Goal: Task Accomplishment & Management: Complete application form

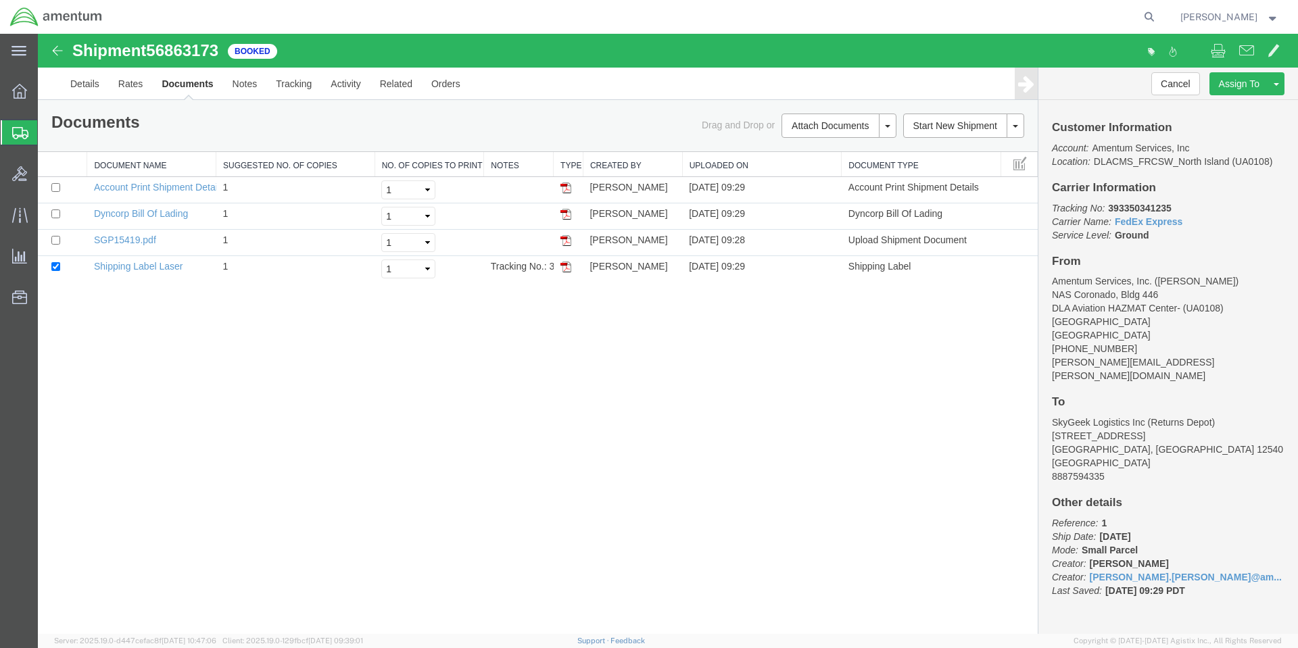
click at [0, 0] on span "Create Shipment" at bounding box center [0, 0] width 0 height 0
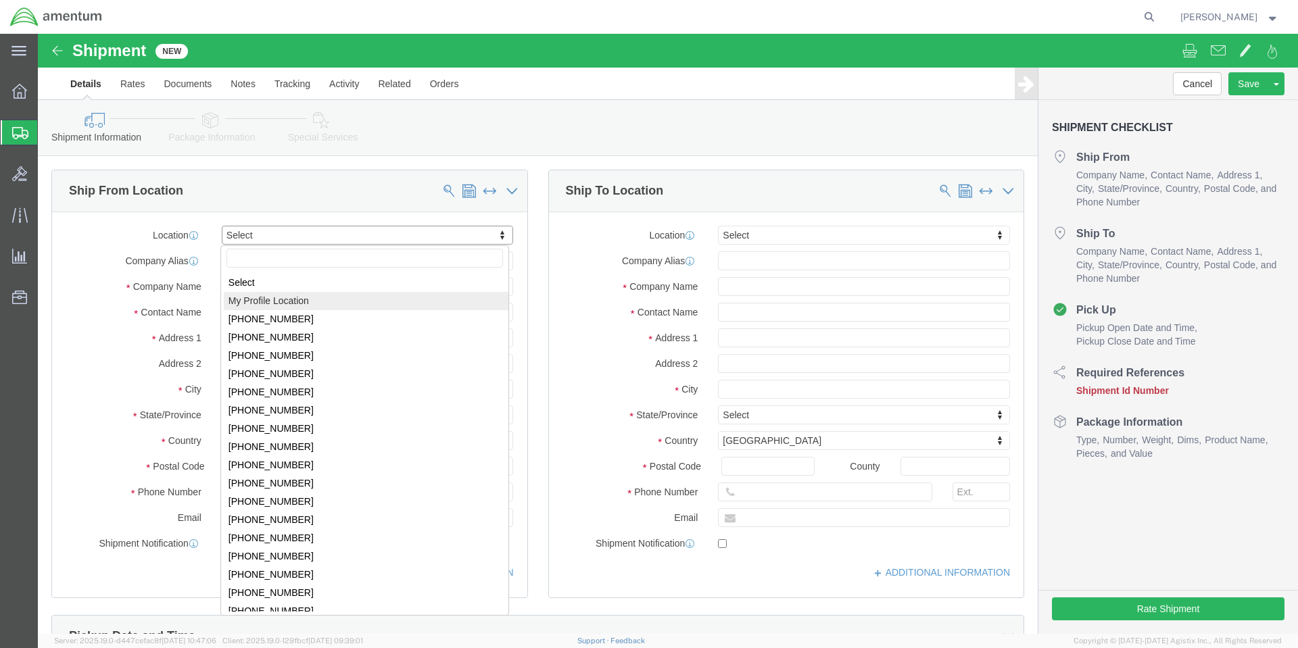
select select "MYPROFILE"
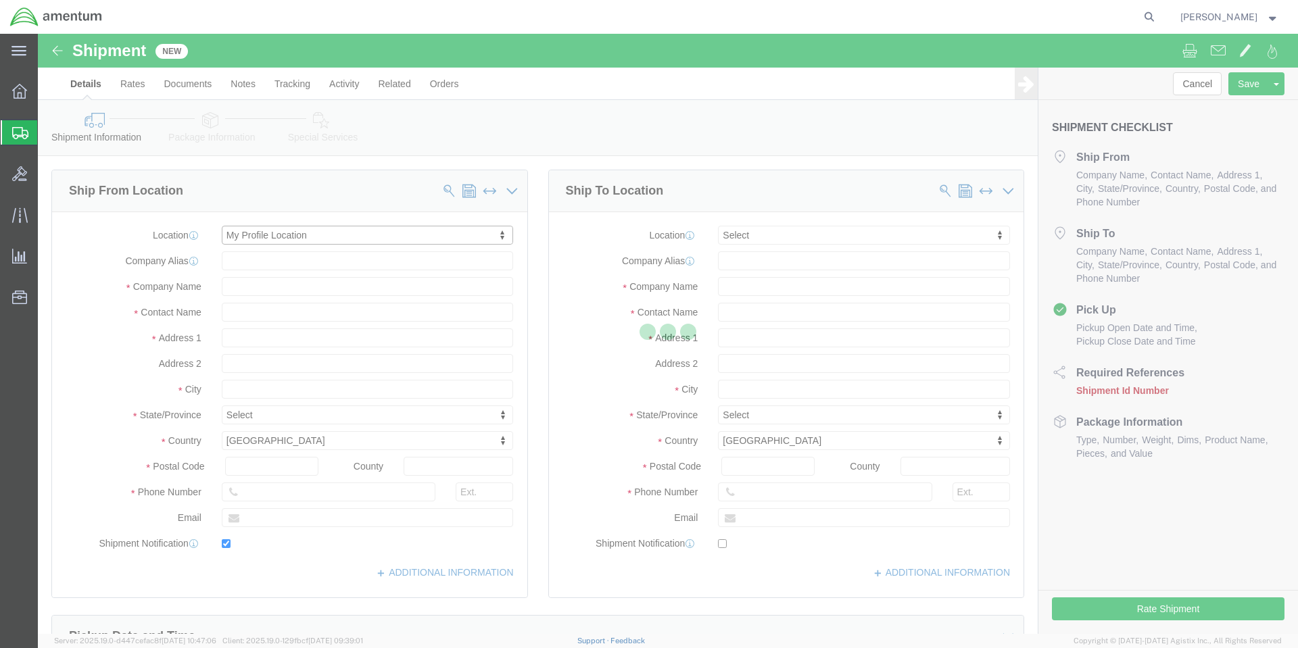
type input "NAS Coronado, Bldg 446"
type input "DLA Aviation HAZMAT Center- (UA0108)"
type input "92135"
type input "[PHONE_NUMBER]"
type input "[PERSON_NAME][EMAIL_ADDRESS][PERSON_NAME][DOMAIN_NAME]"
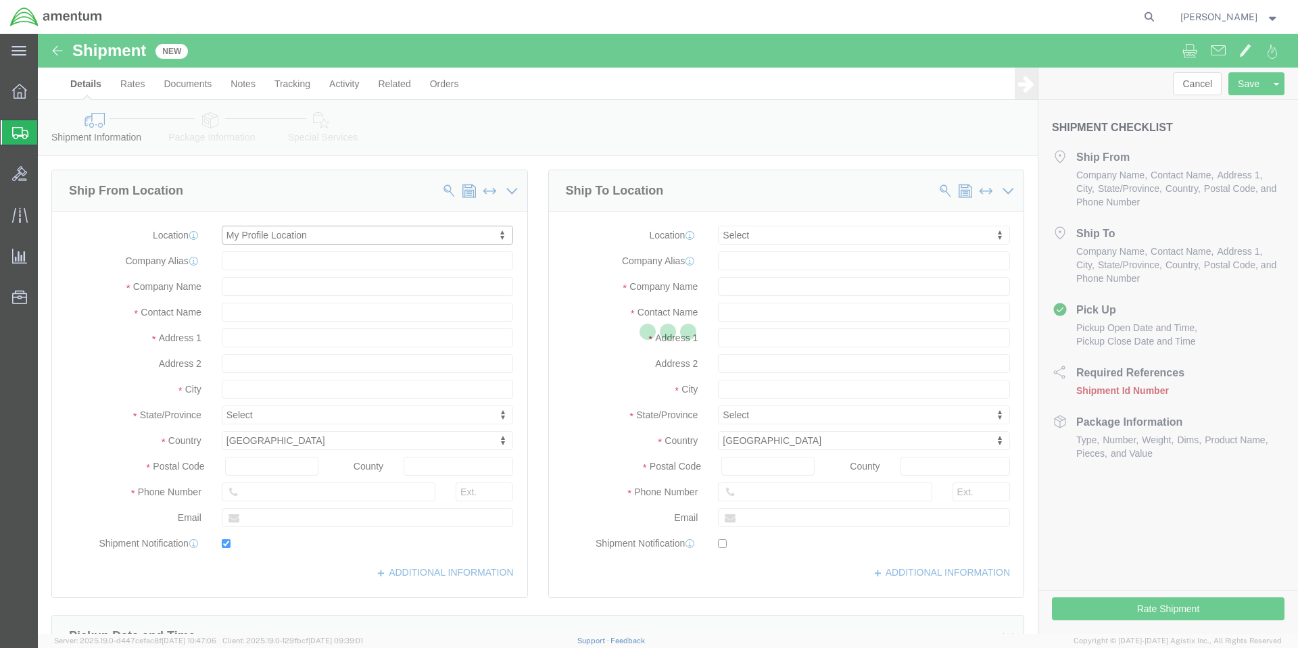
checkbox input "true"
type input "Amentum Services, Inc."
type input "[PERSON_NAME]"
type input "[GEOGRAPHIC_DATA]"
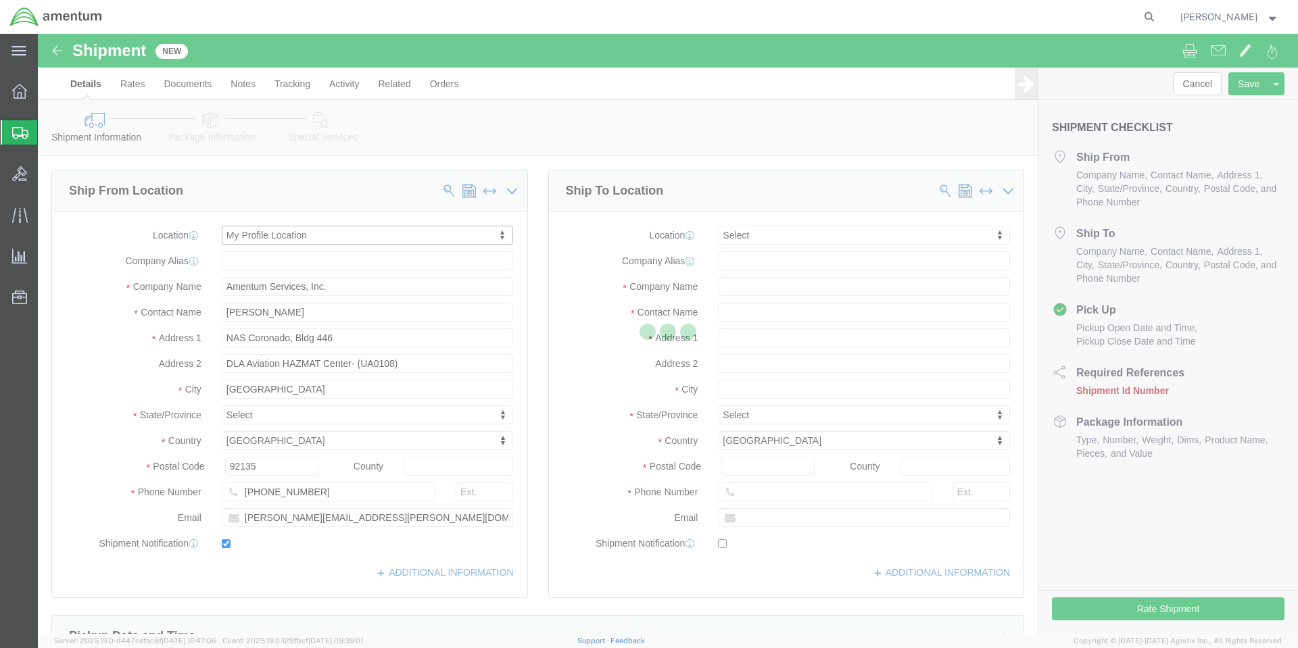
select select "CA"
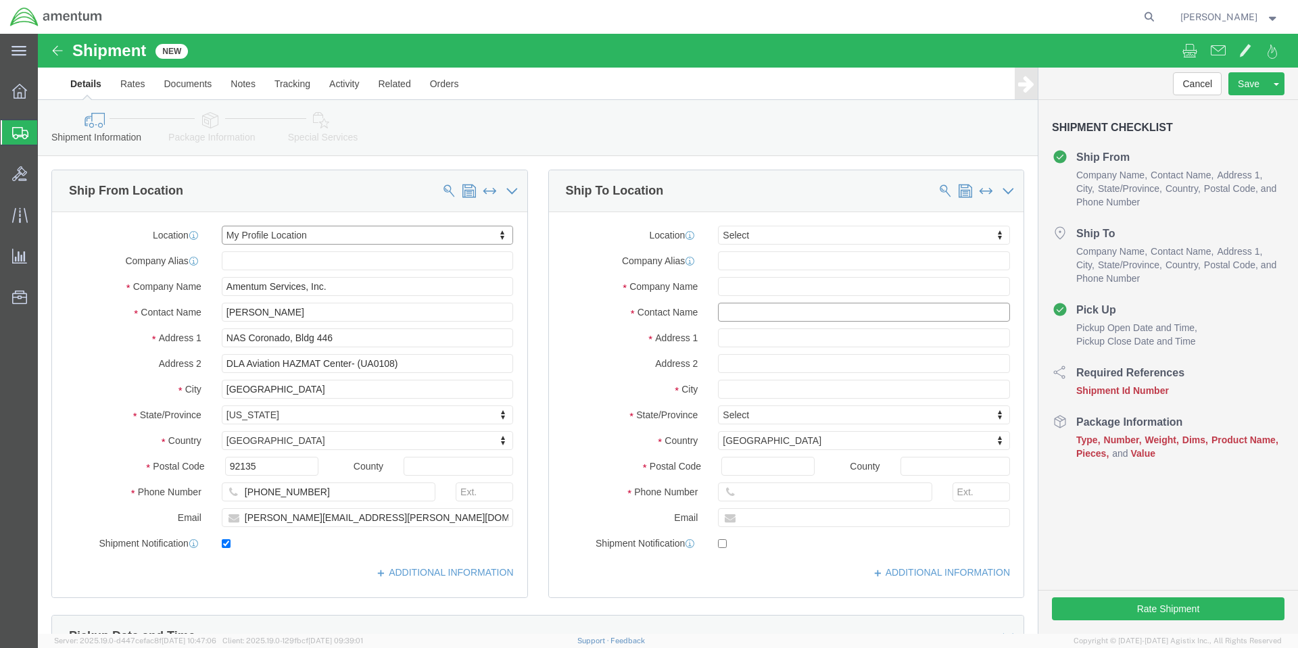
click input "text"
type input "colby"
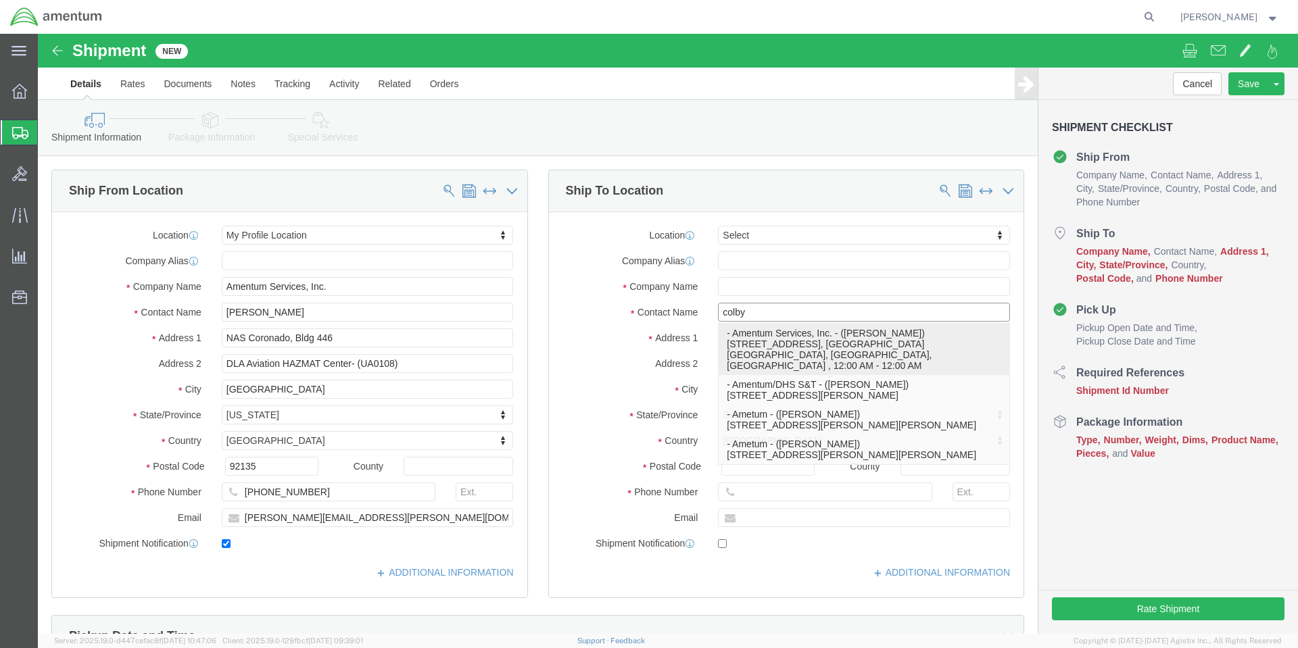
click p "- Amentum Services, Inc. - ([PERSON_NAME]) [STREET_ADDRESS], [GEOGRAPHIC_DATA] …"
type input "[STREET_ADDRESS]"
type input "[GEOGRAPHIC_DATA] [GEOGRAPHIC_DATA]"
type input "98278"
type input "[PHONE_NUMBER]"
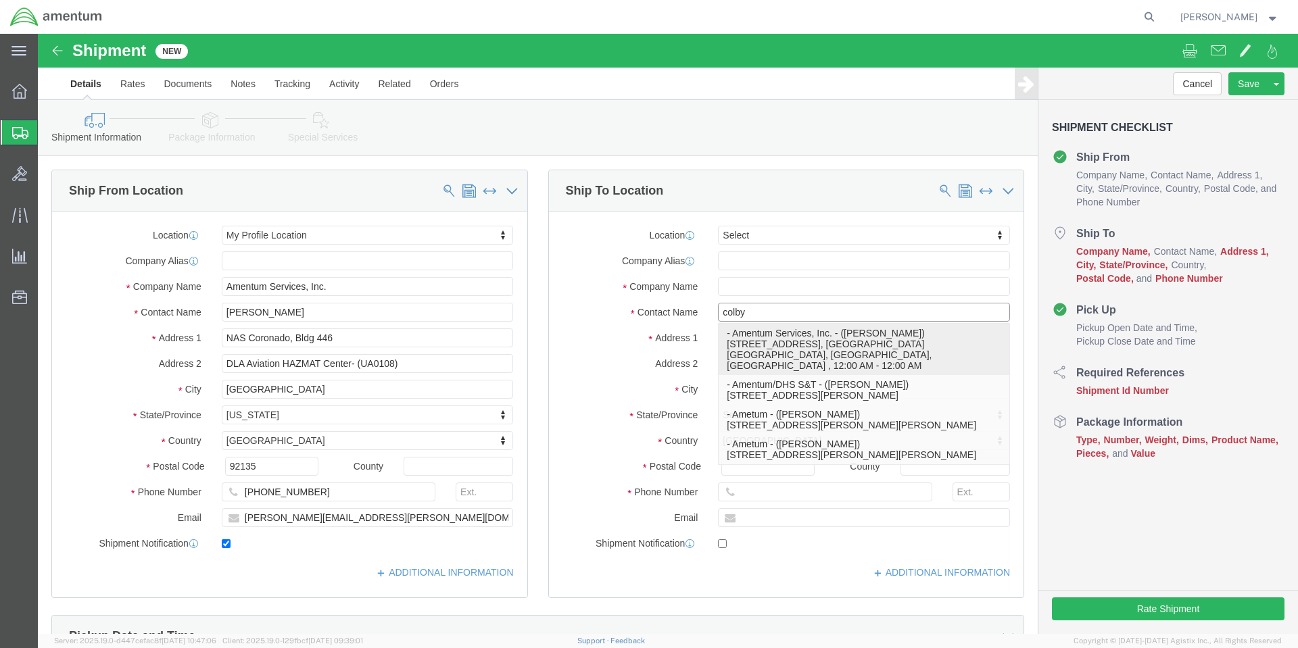
type input "Amentum Services, Inc."
type input "[PERSON_NAME]"
type input "[GEOGRAPHIC_DATA]"
select select "WA"
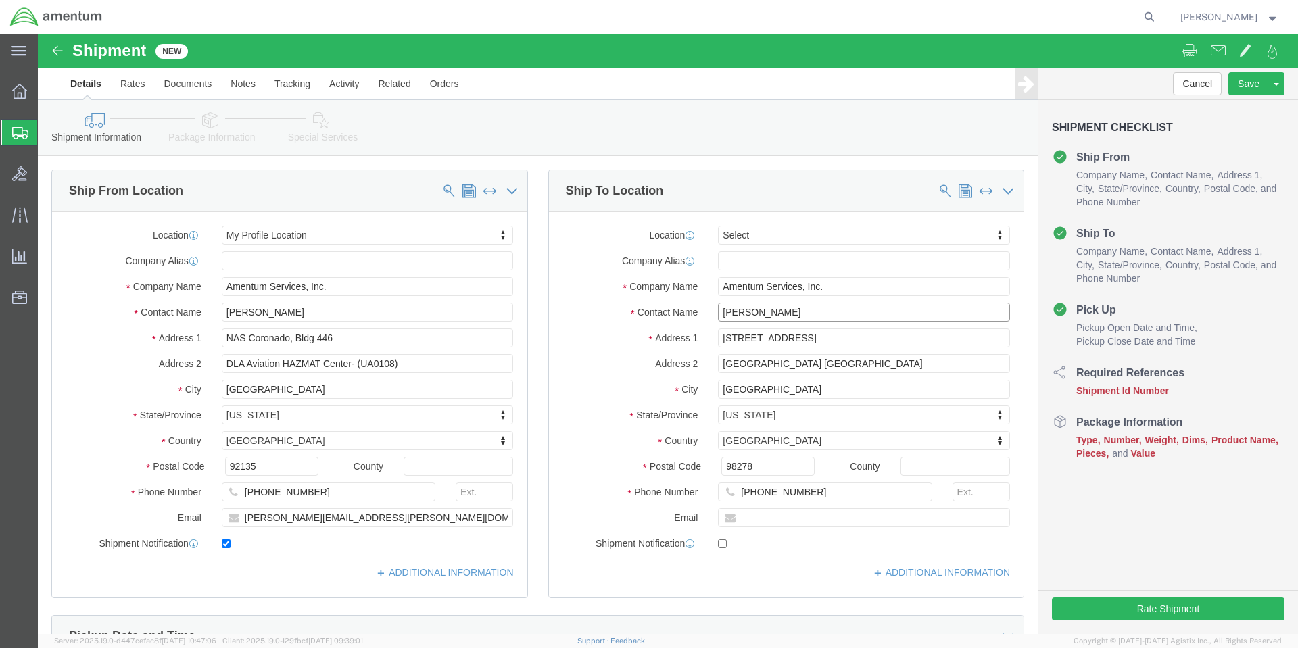
drag, startPoint x: 759, startPoint y: 279, endPoint x: 654, endPoint y: 275, distance: 105.5
click div "Contact Name [PERSON_NAME]"
type input "Amentum"
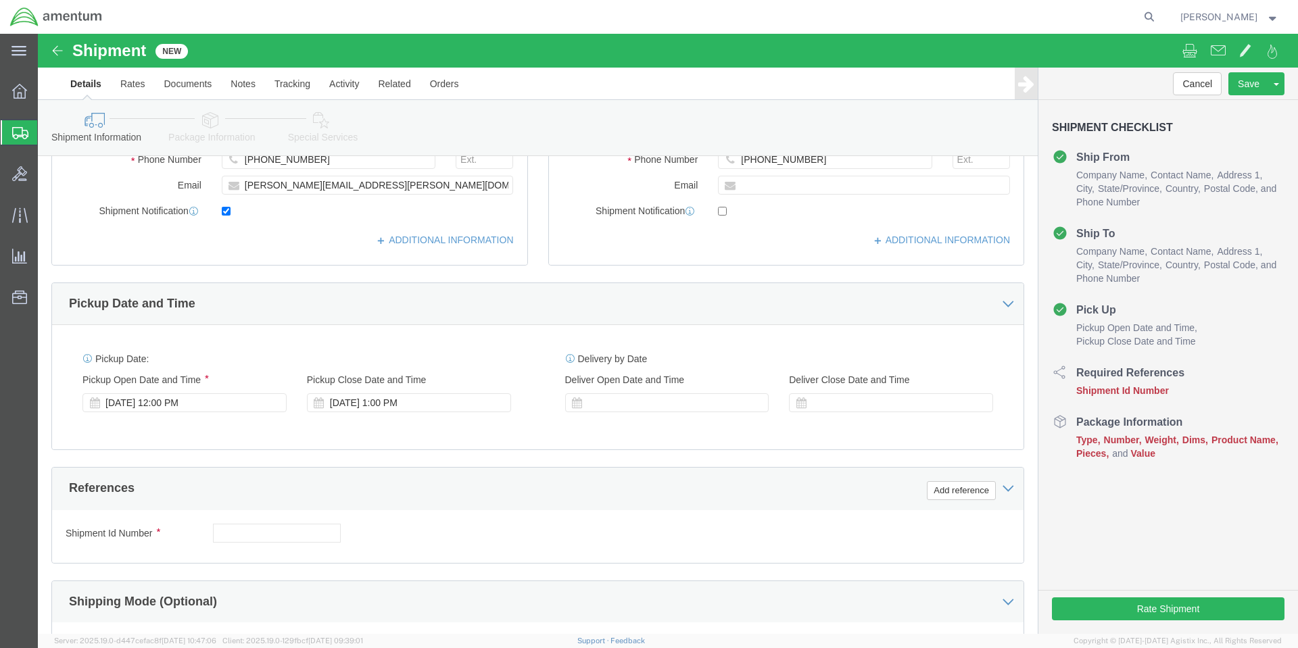
scroll to position [473, 0]
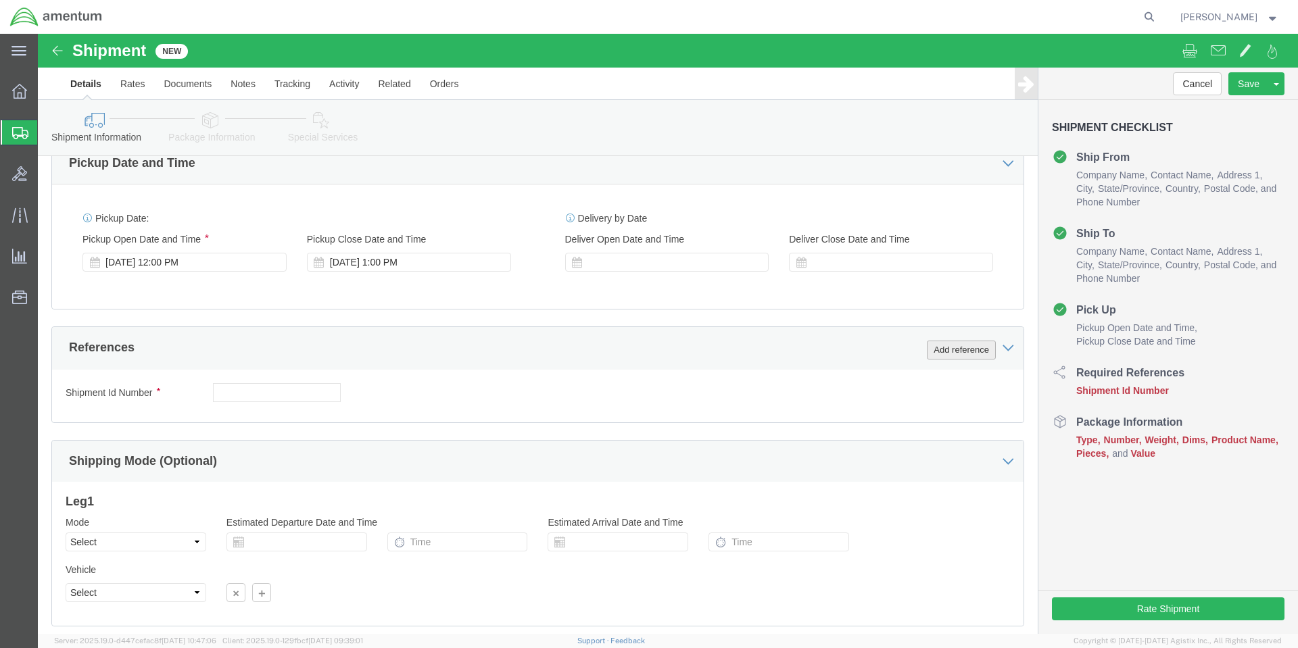
click button "Add reference"
click input "text"
type input "1"
select select "PURCHORD"
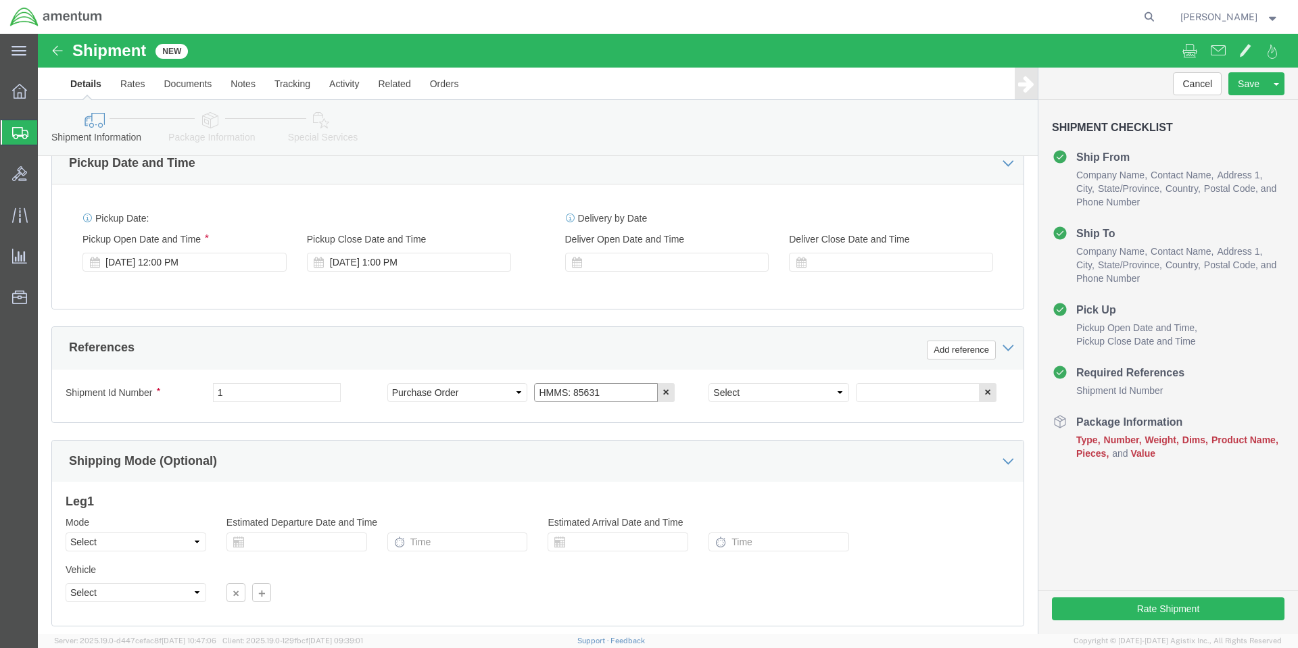
type input "HMMS: 85631"
select select "CUSTREF"
type input "8030LLL030001"
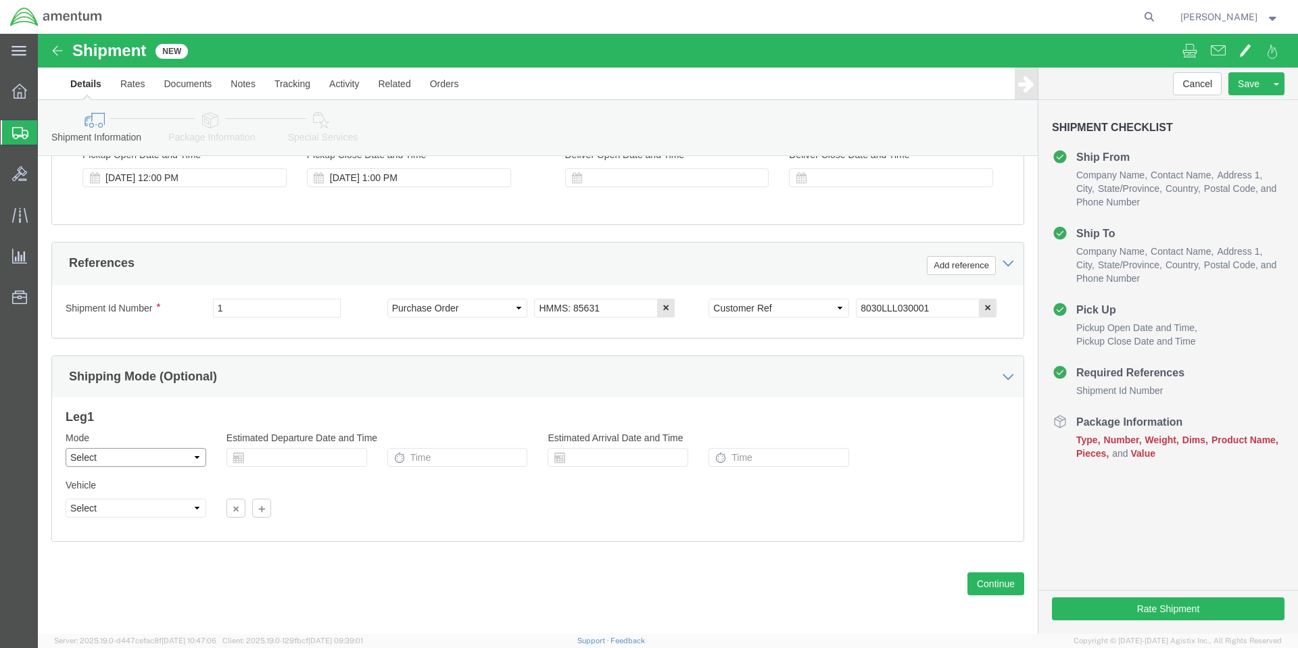
scroll to position [561, 0]
click button "Continue"
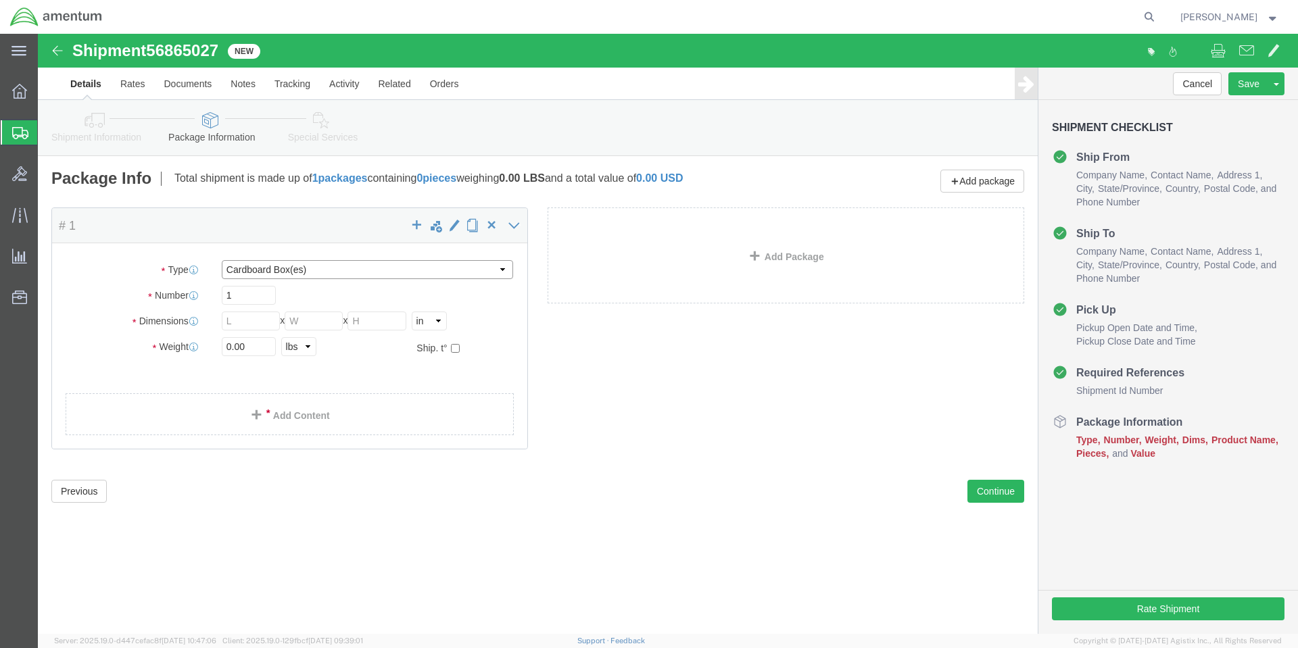
click select "Select BCK Boxes Bale(s) Basket(s) Bolt(s) Bottle(s) Buckets Bulk Bundle(s) Can…"
select select "VNPK"
click select "Select BCK Boxes Bale(s) Basket(s) Bolt(s) Bottle(s) Buckets Bulk Bundle(s) Can…"
click input "text"
type input "16"
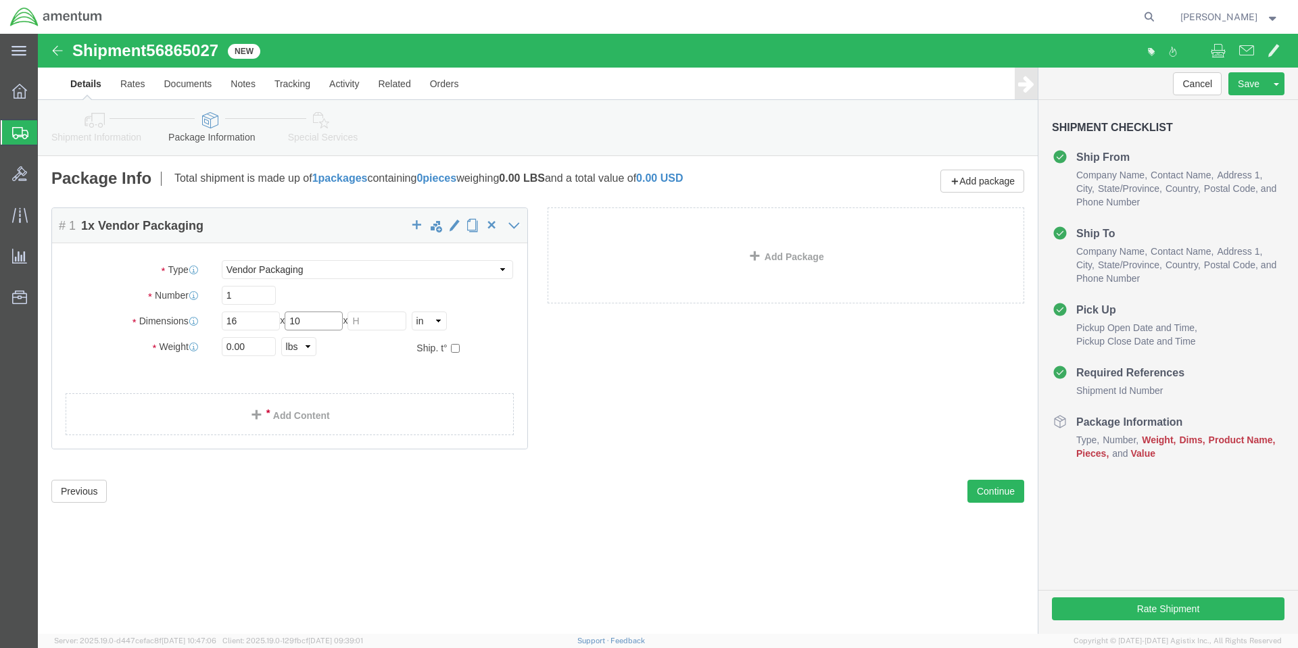
type input "10"
type input "14"
type input "18"
click link "Add Content"
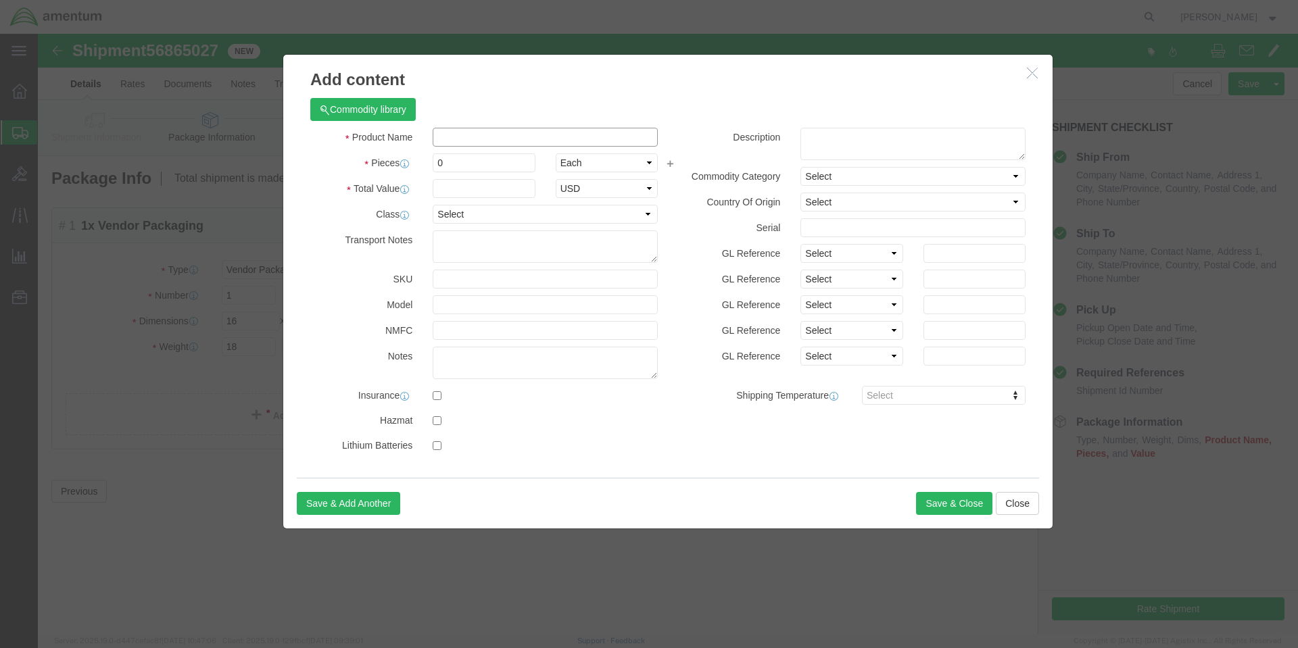
click input "text"
paste input "2202B001CA654SK"
type input "2202B001CA654SK"
click textarea
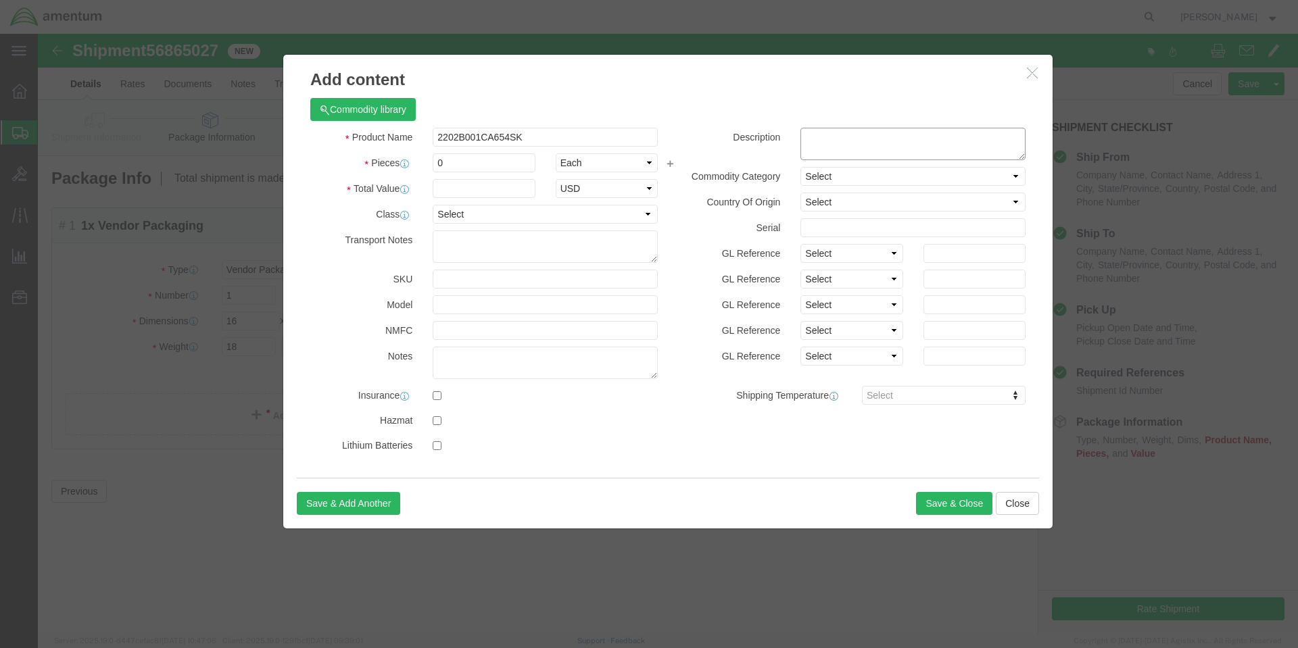
paste textarea "SEALING COMPOUND, PR-2202 B-1, 3.5OZ, KT"
type textarea "SEALING COMPOUND, PR-2202 B-1, 3.5OZ, KT"
click input "0"
type input "24"
click input "text"
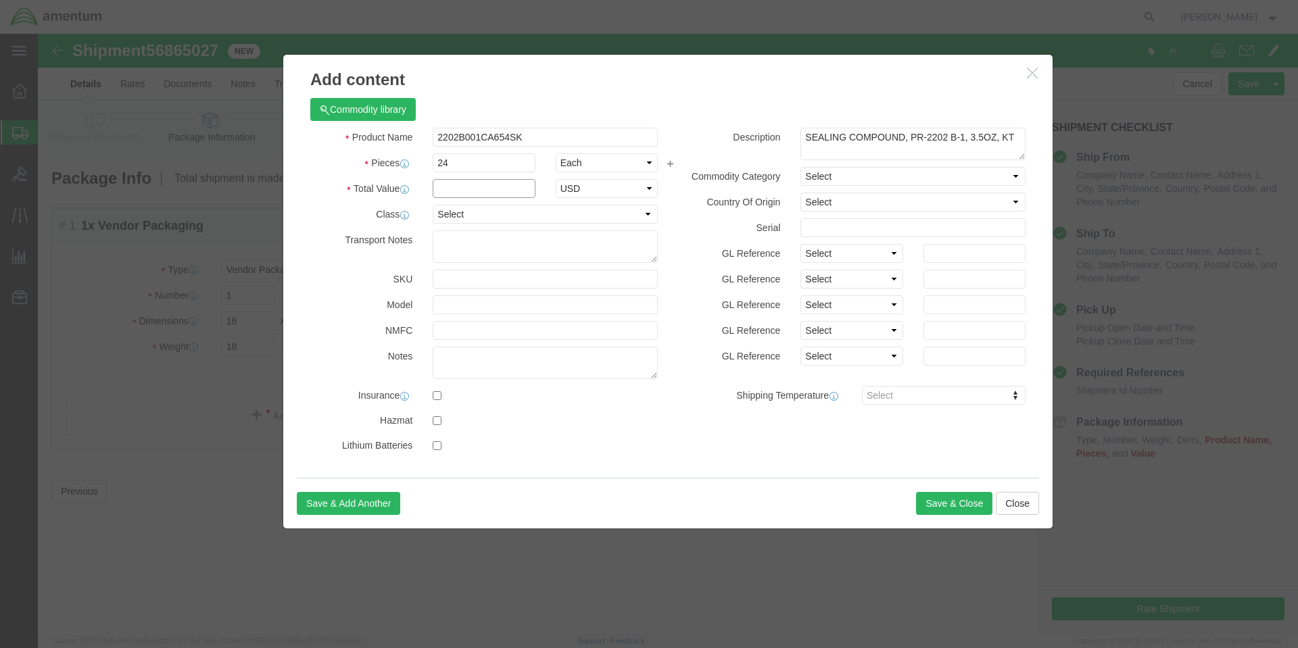
click input "text"
type input "127020"
select select "USD"
click input "127020"
type input "12720"
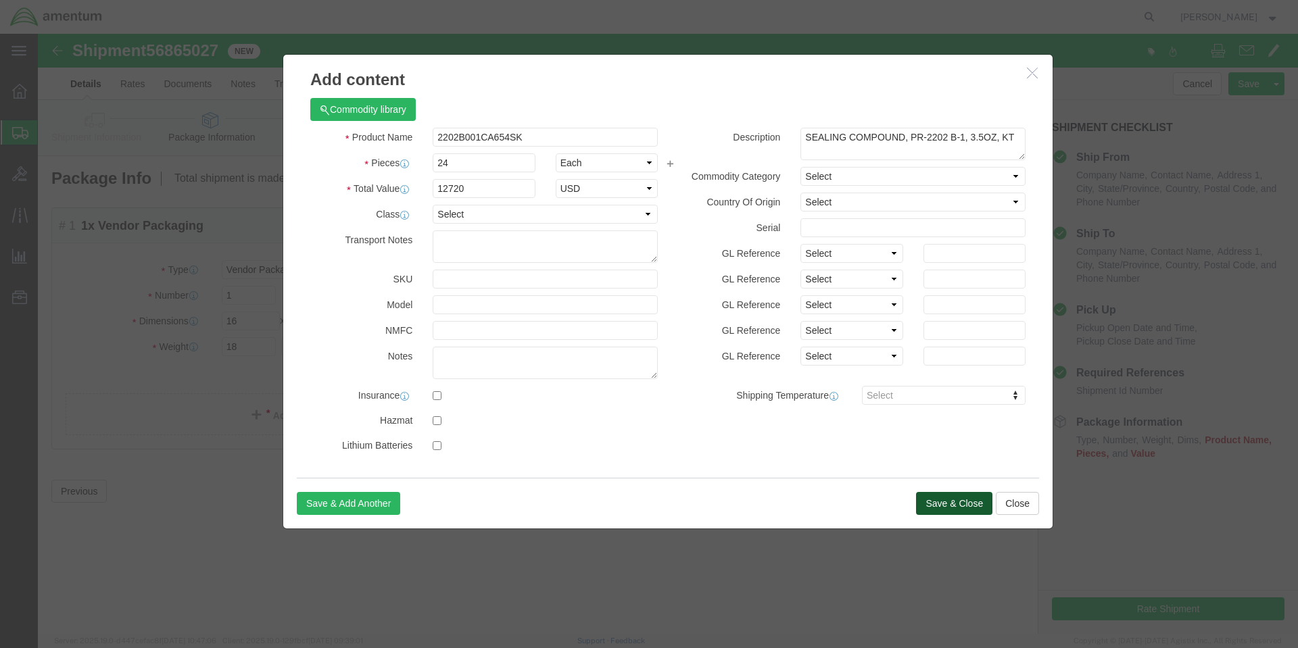
click button "Save & Close"
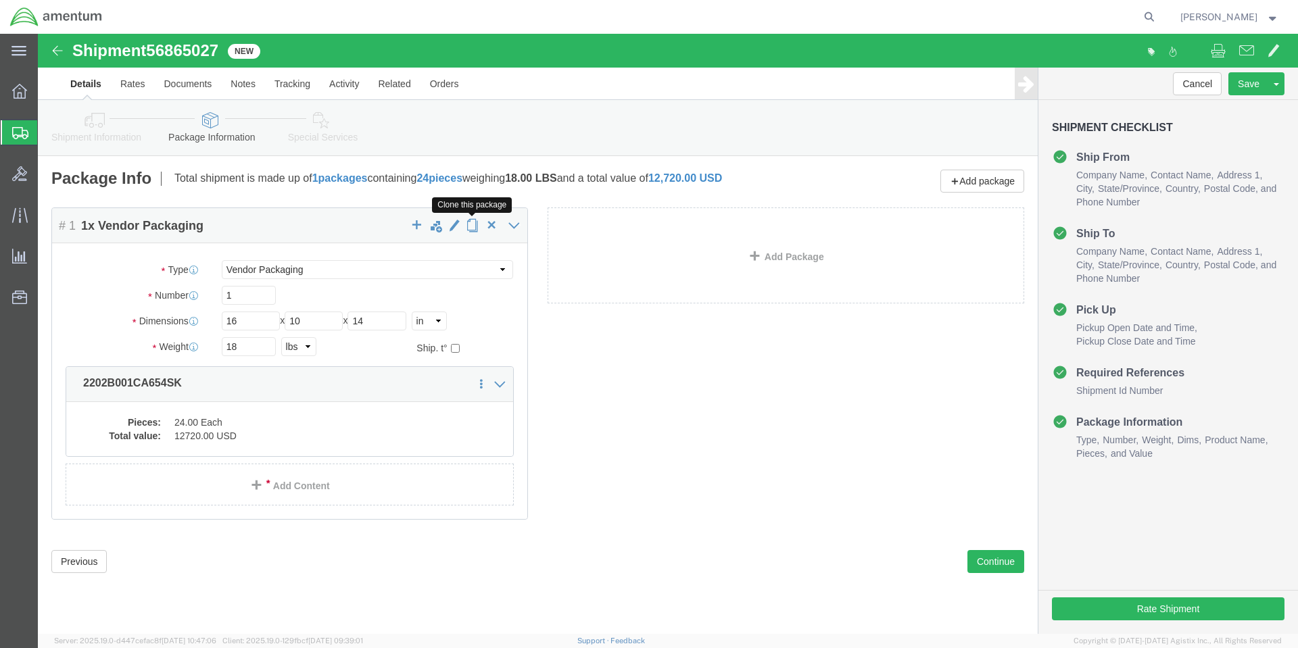
click span "button"
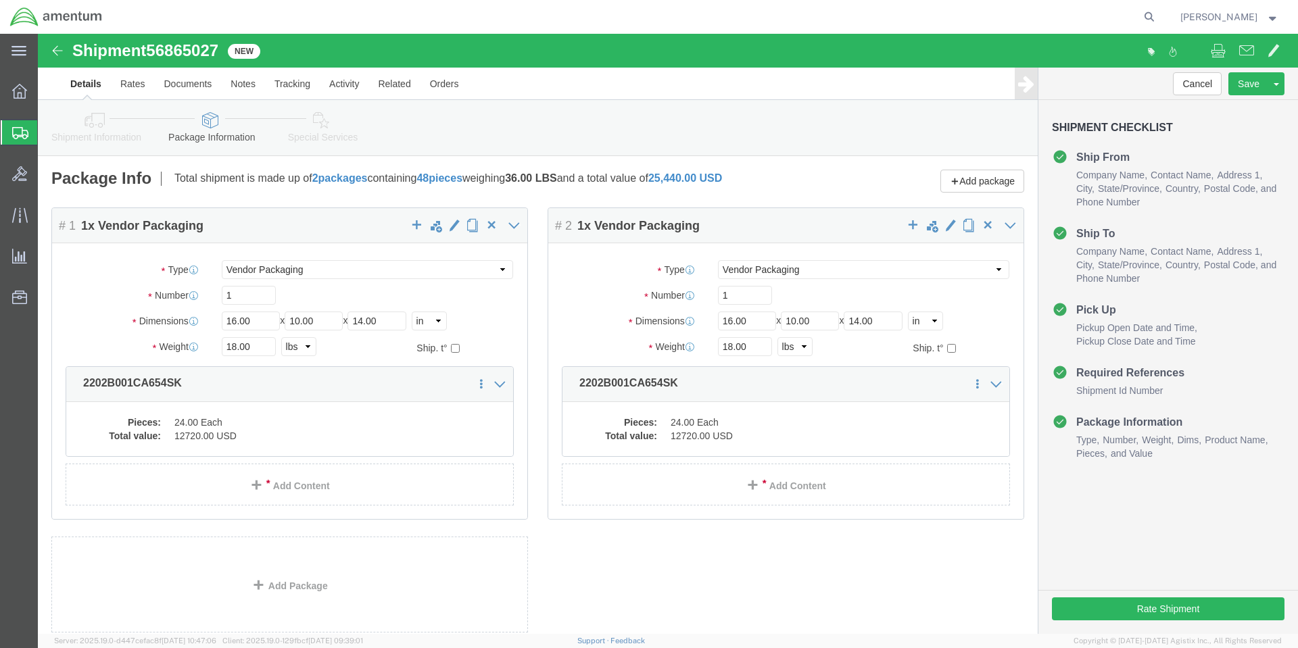
select select "VNPK"
click span "button"
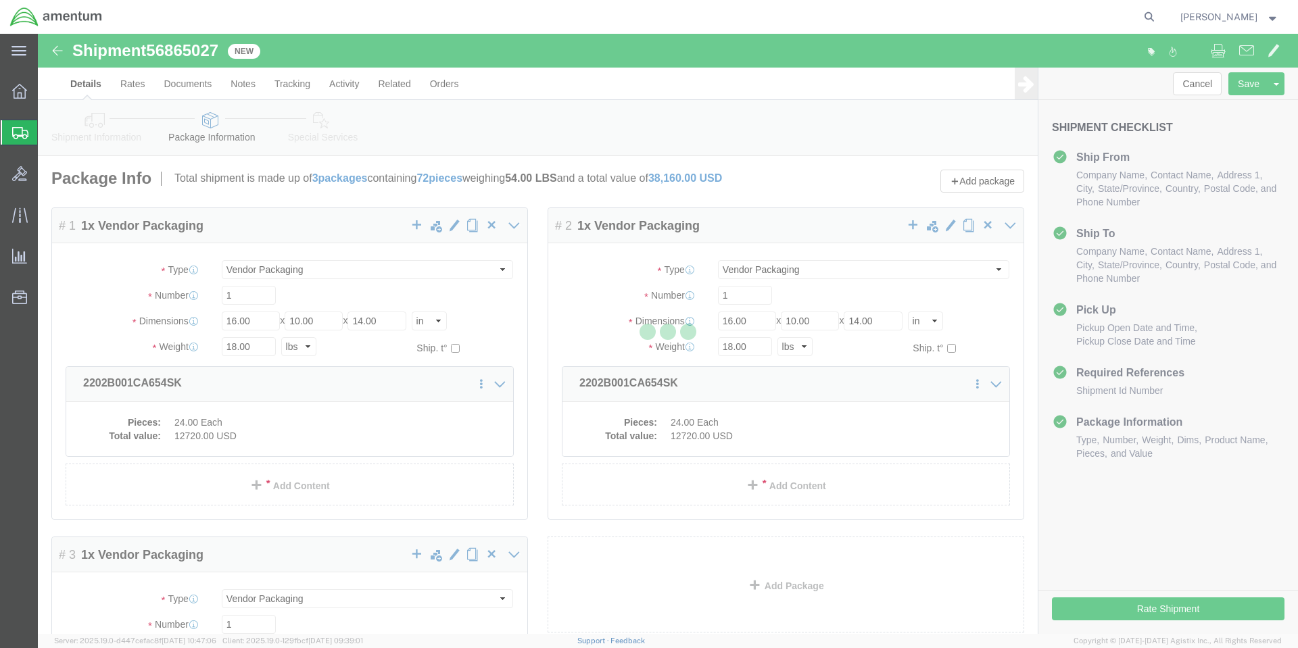
select select "VNPK"
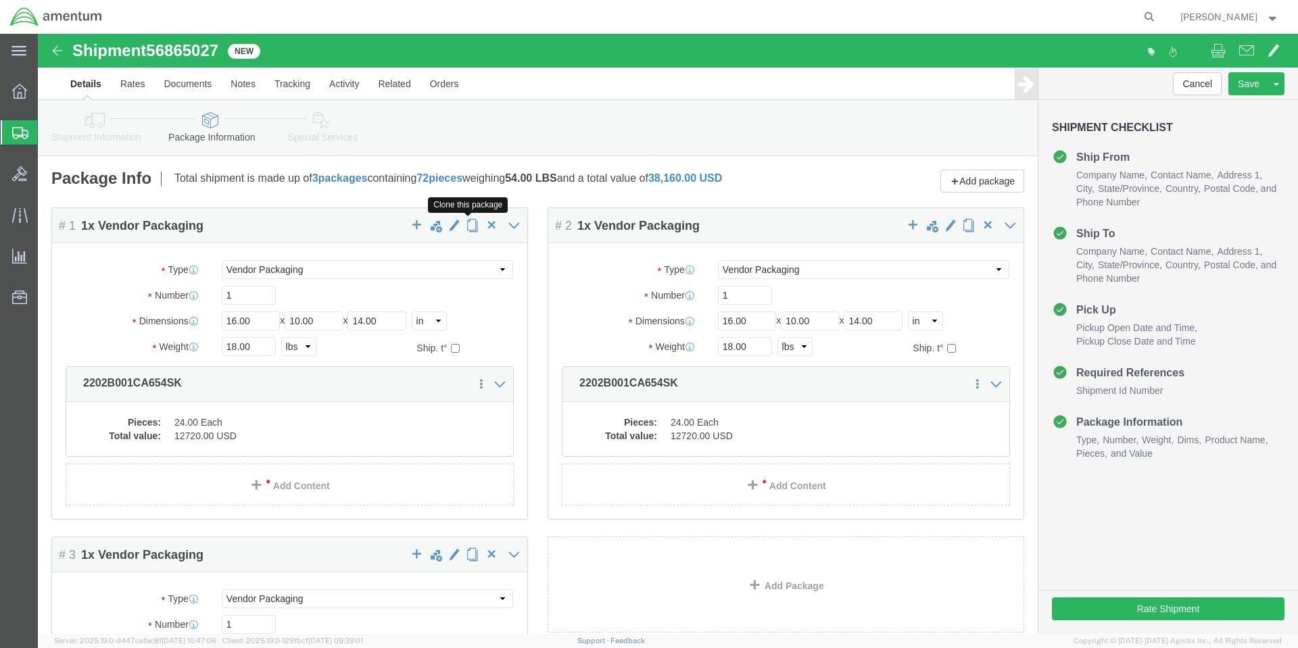
click span "button"
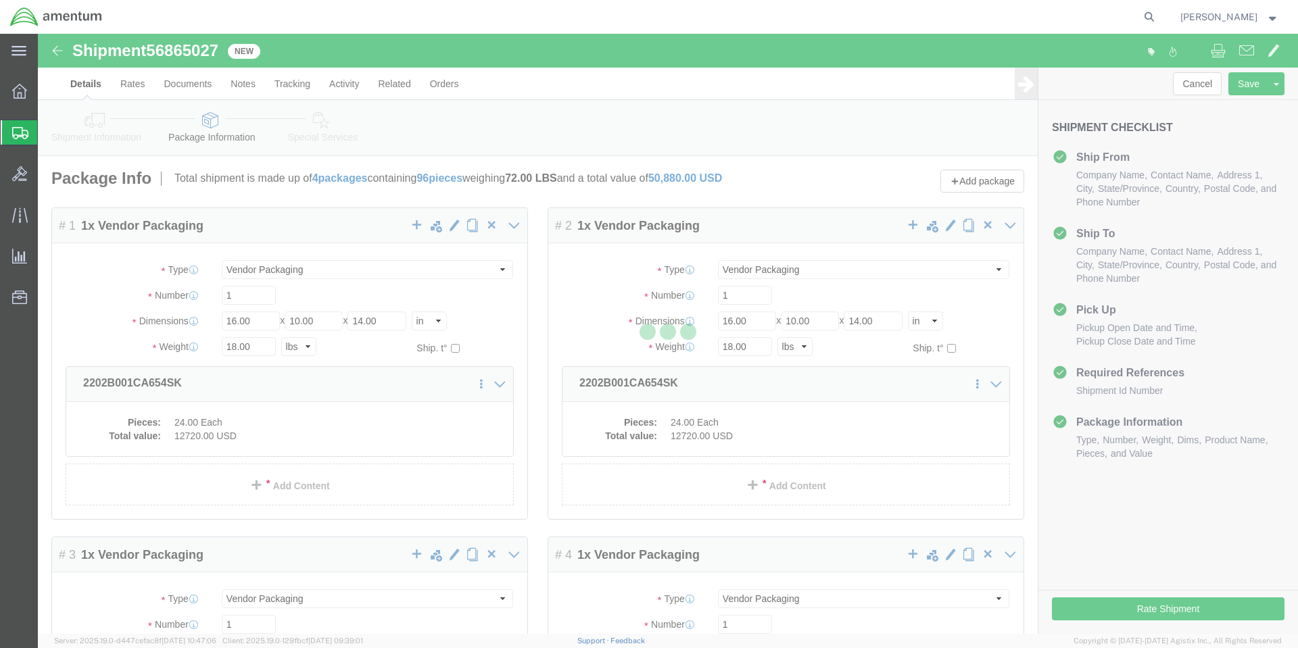
select select "VNPK"
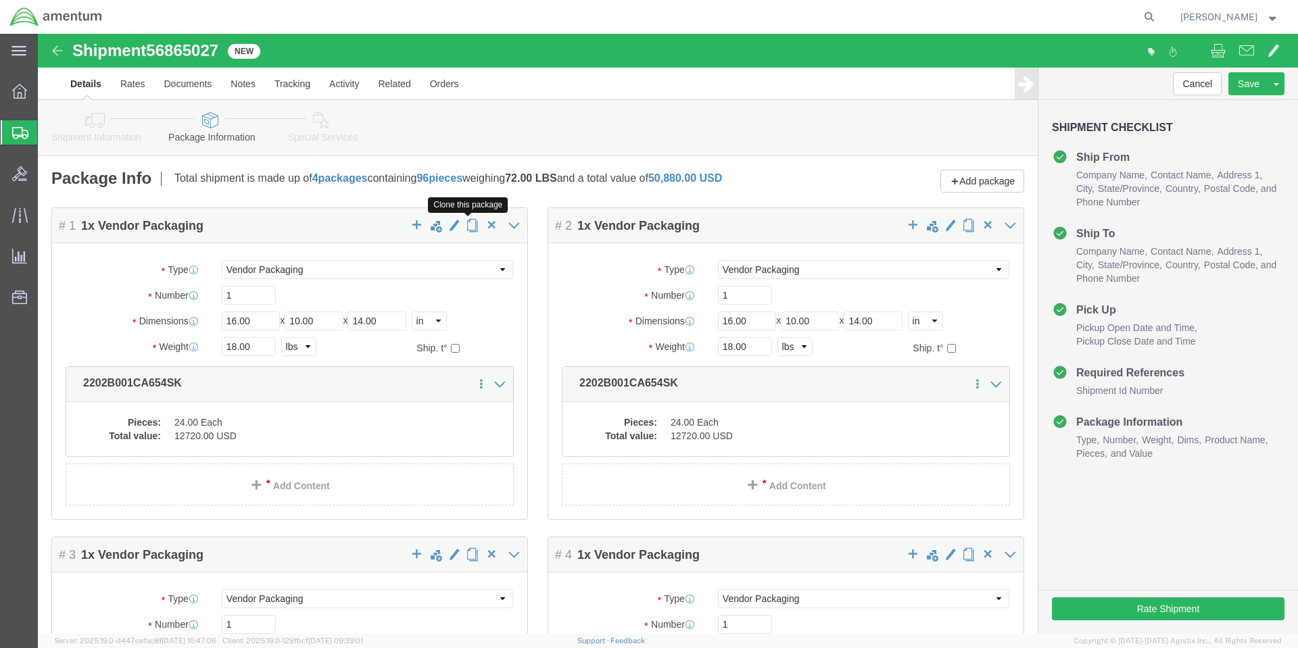
click span "button"
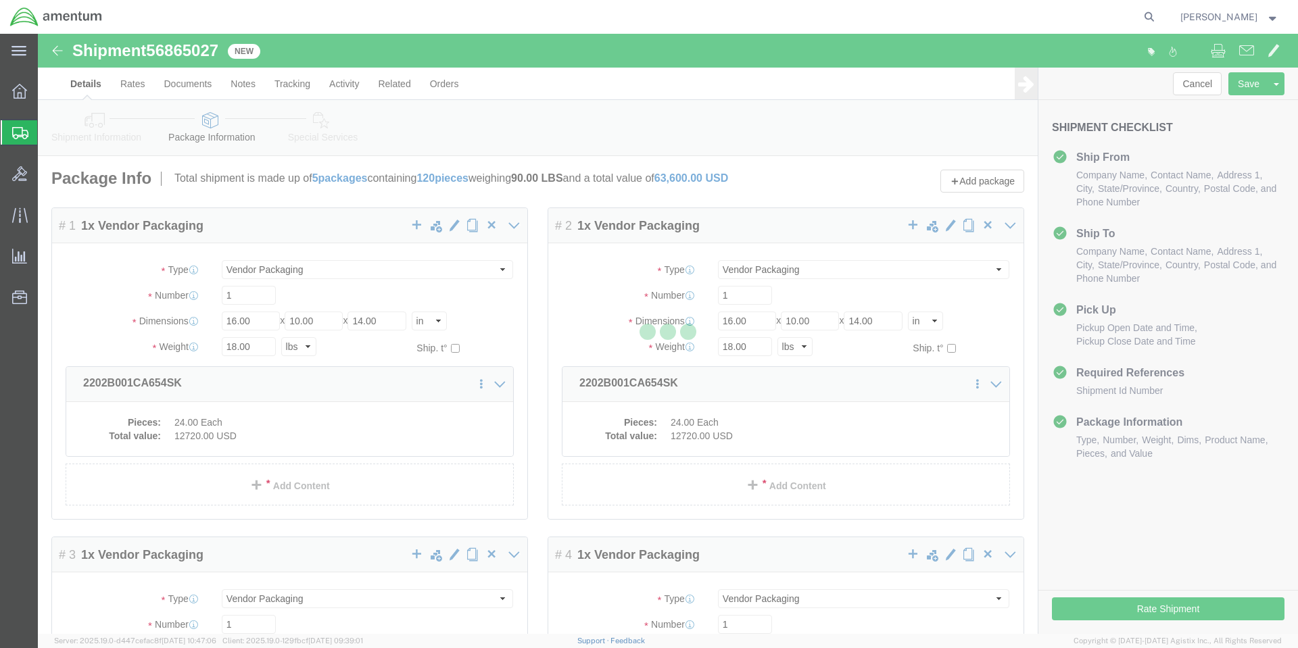
select select "VNPK"
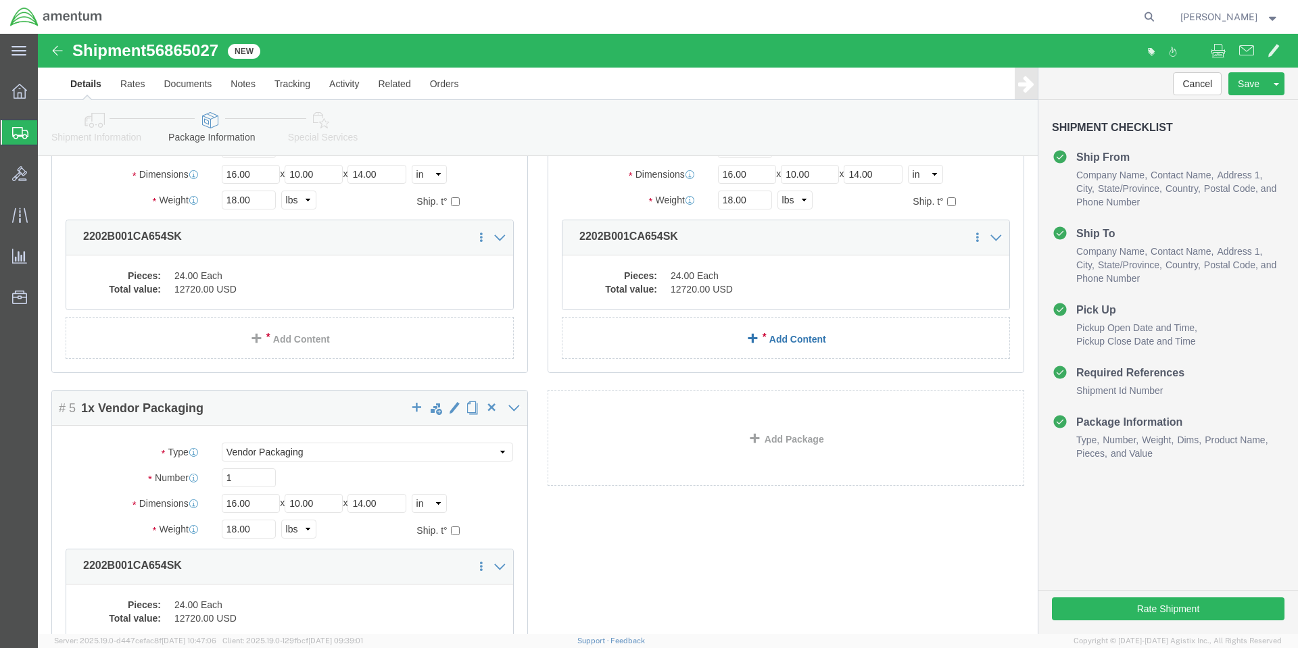
scroll to position [639, 0]
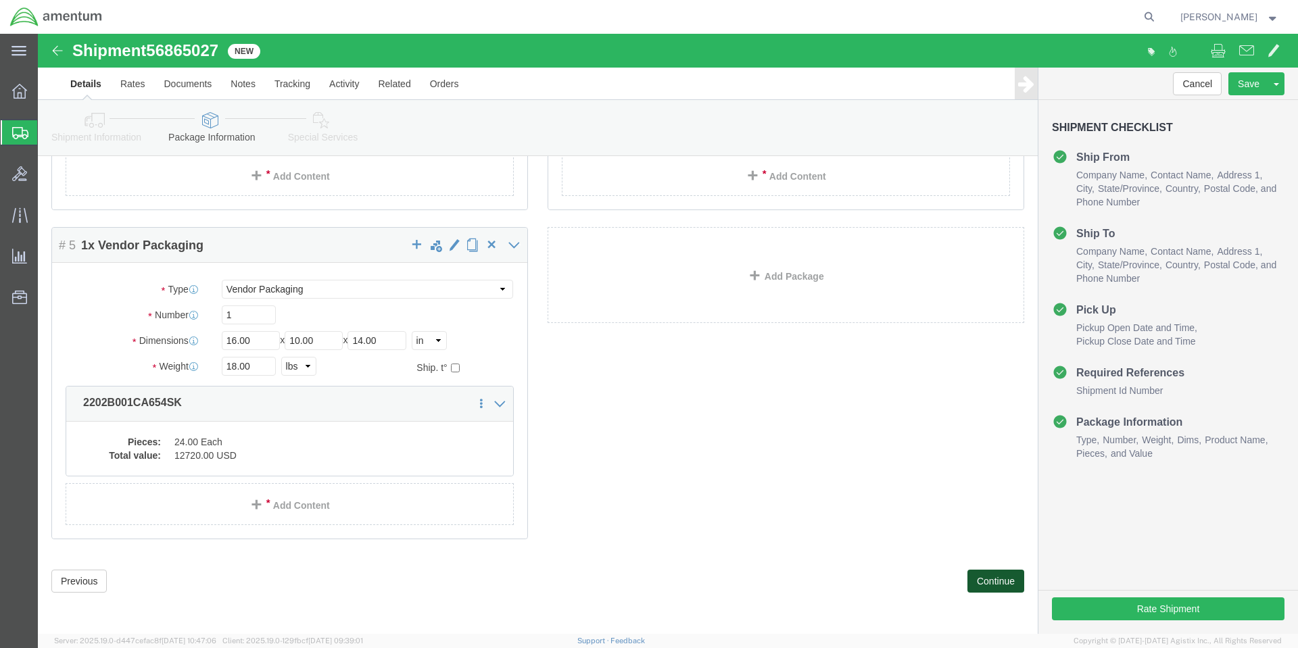
click button "Continue"
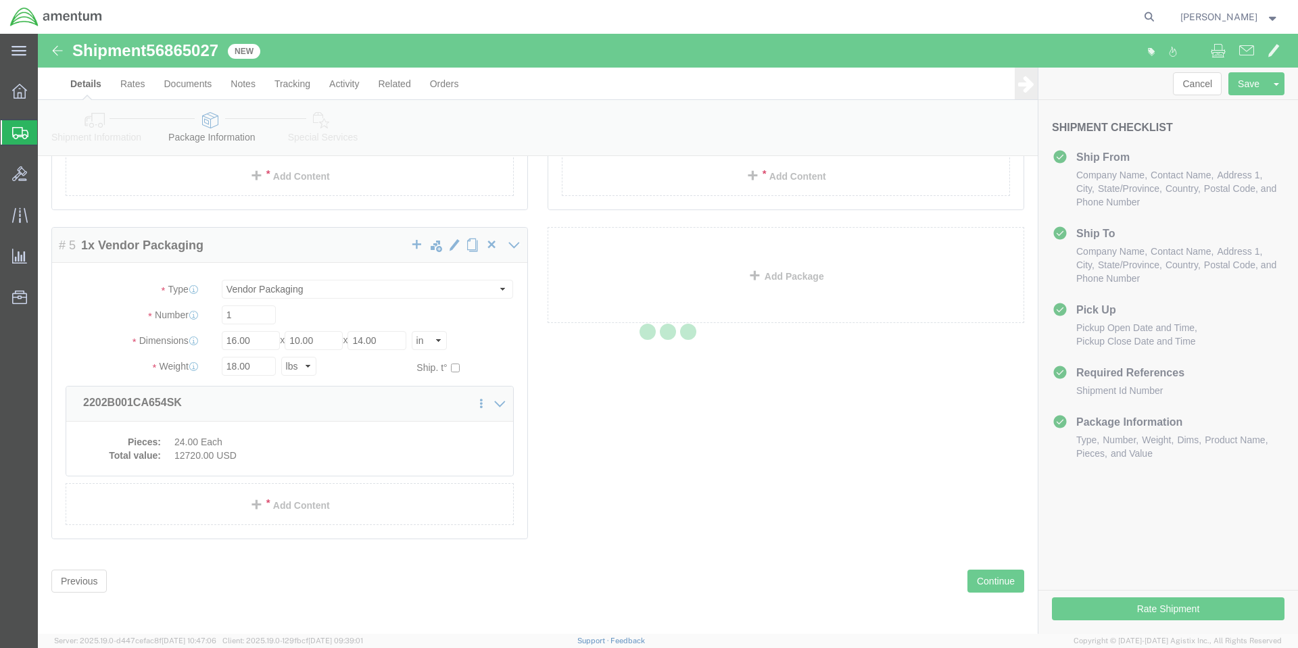
select select
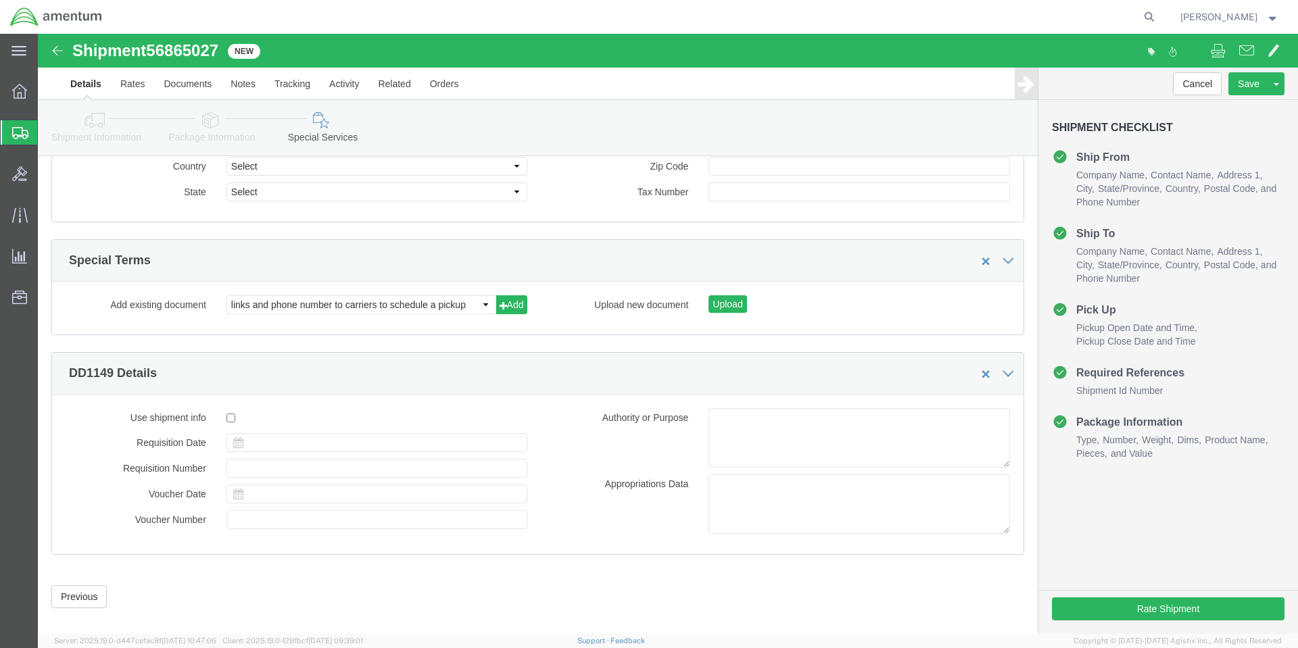
scroll to position [1300, 0]
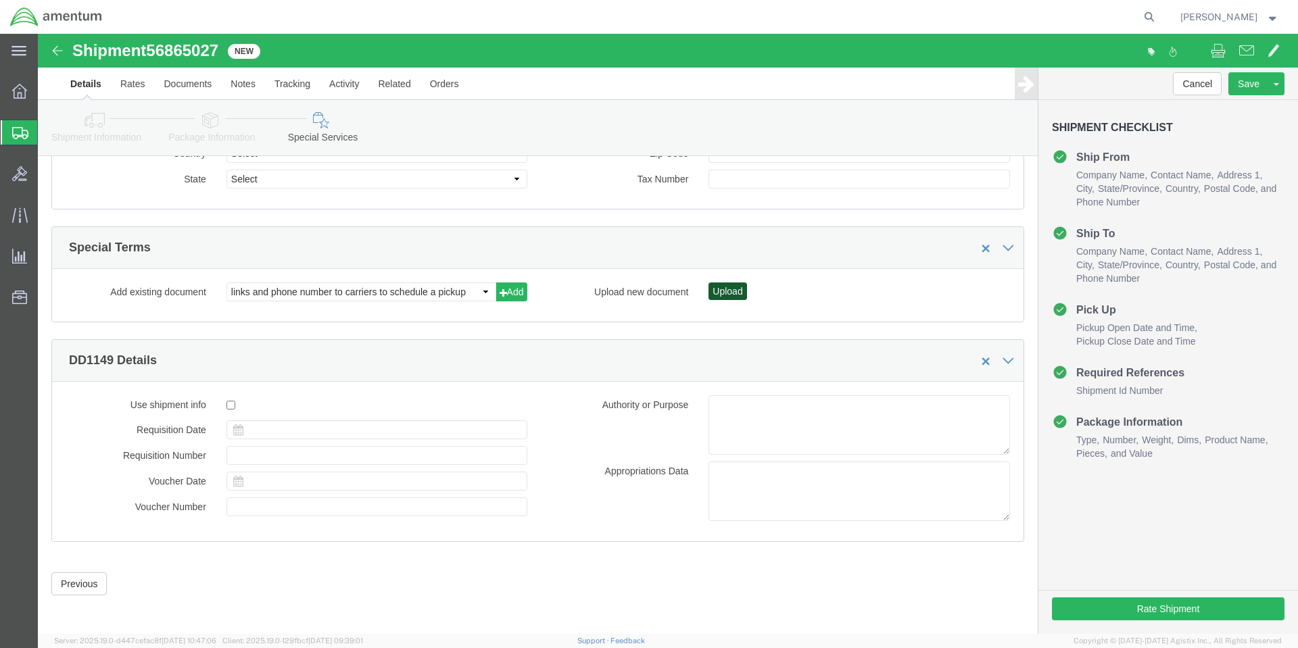
click button "Upload"
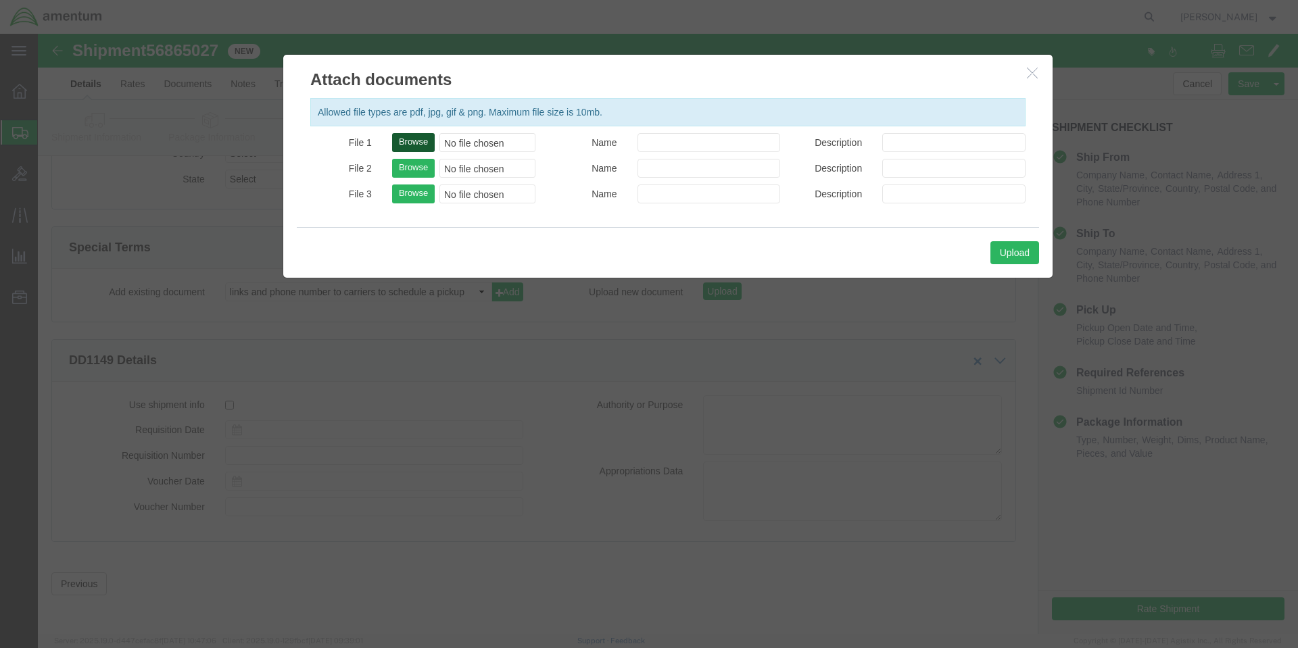
click button "Browse"
type input "C:\fakepath\8030LLL030001 PR 2202 B 1 PART A.PDF"
click button "Browse"
type input "C:\fakepath\8030LLL030001 PR 2202 B 1 PART B.PDF"
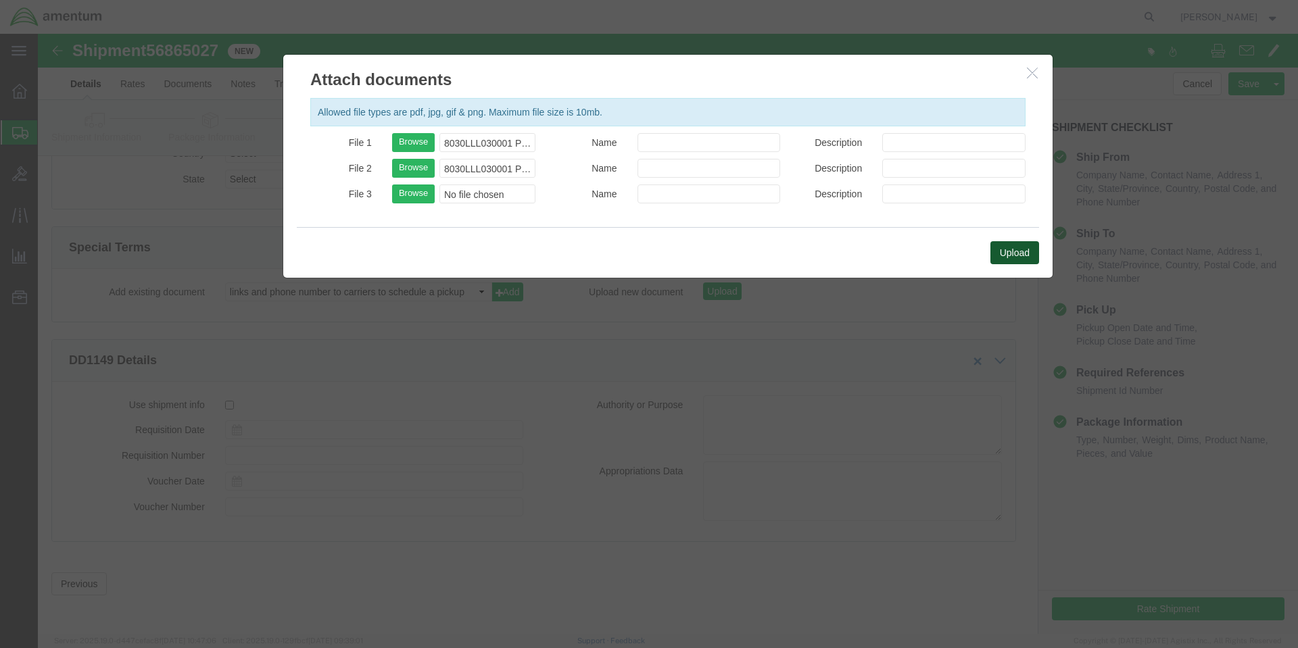
click button "Upload"
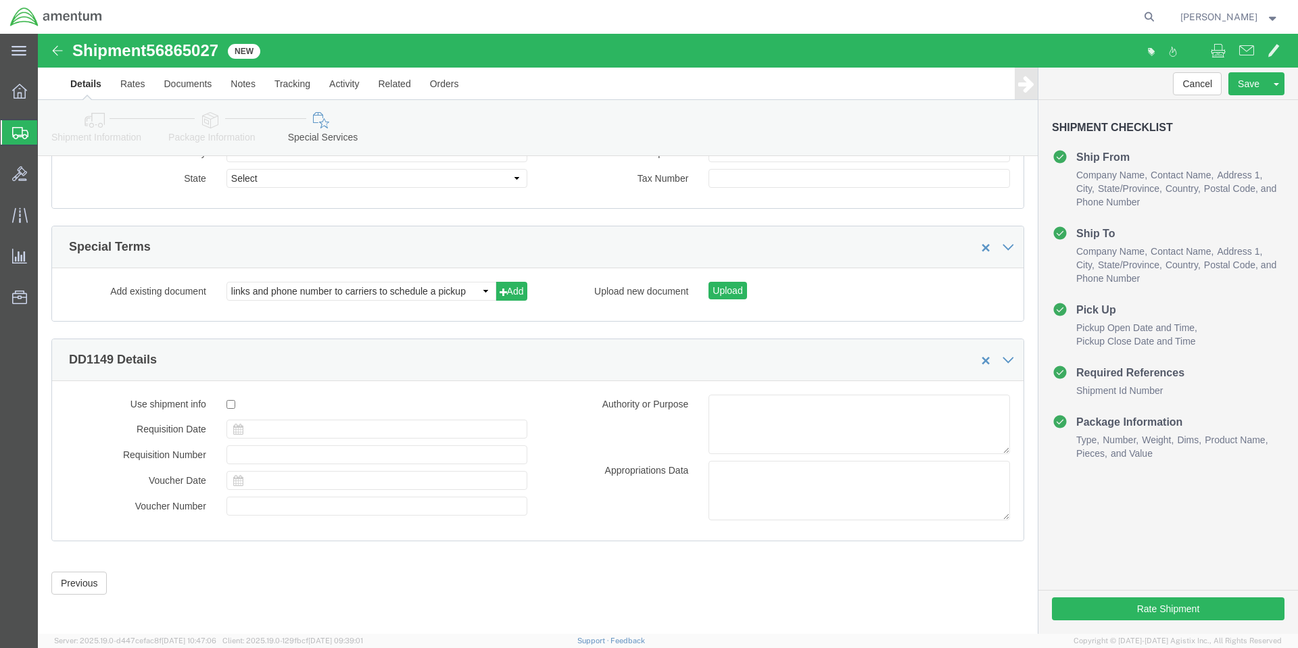
scroll to position [1302, 0]
click button "Rate Shipment"
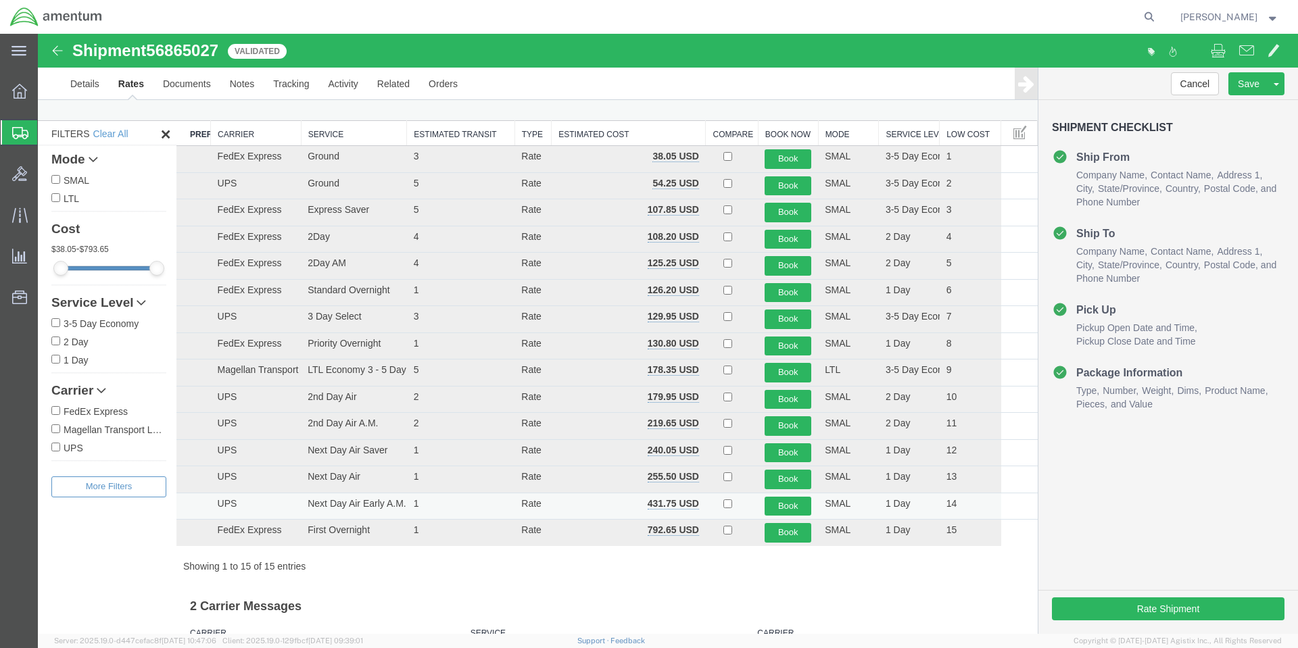
scroll to position [0, 0]
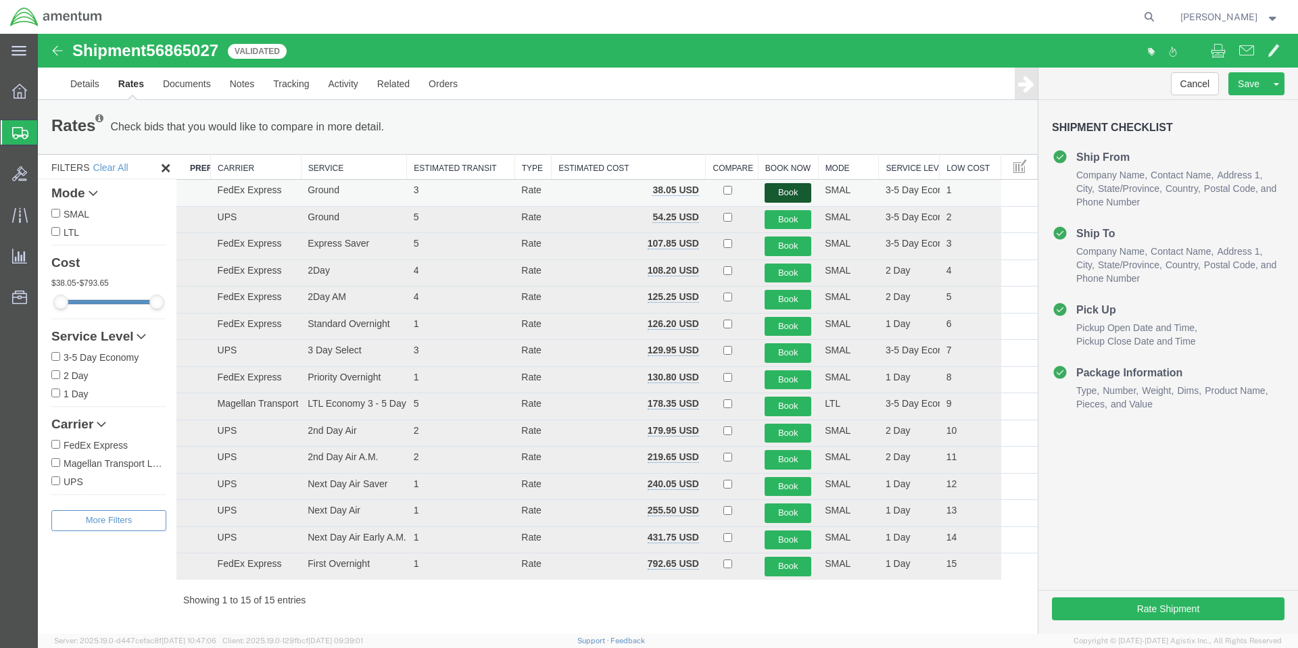
click at [770, 194] on button "Book" at bounding box center [788, 193] width 47 height 20
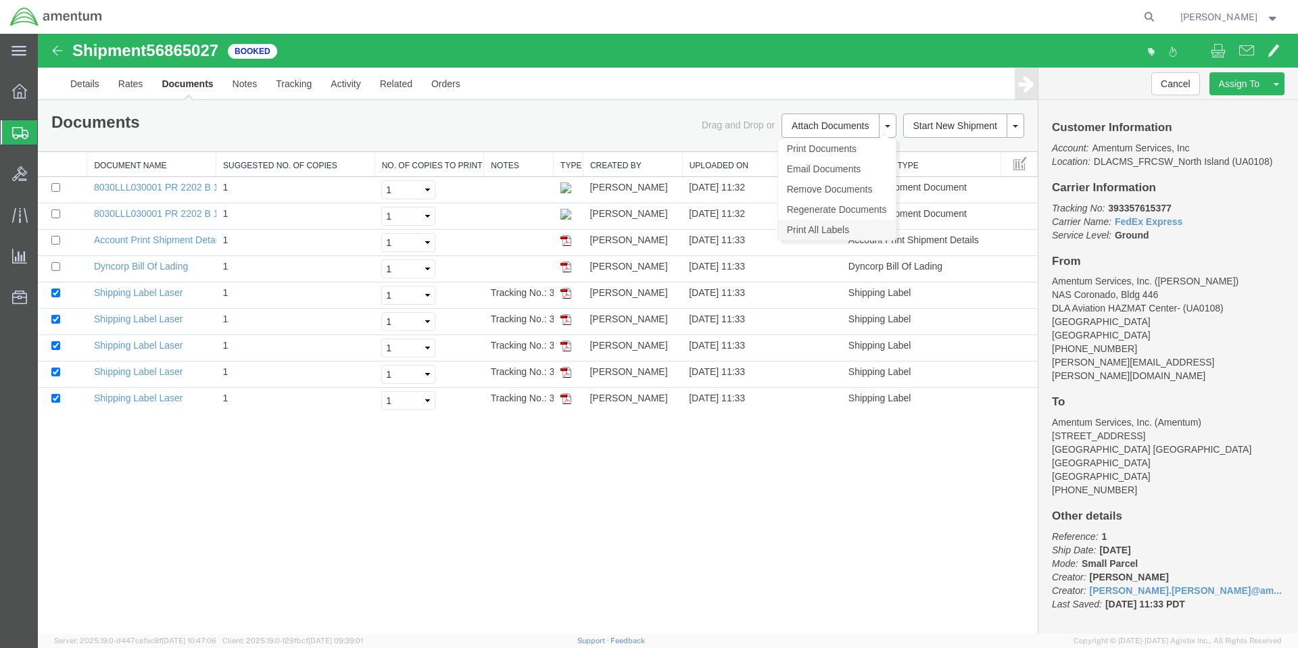
click at [816, 229] on link "Print All Labels" at bounding box center [837, 230] width 118 height 20
